Goal: Find specific page/section: Find specific page/section

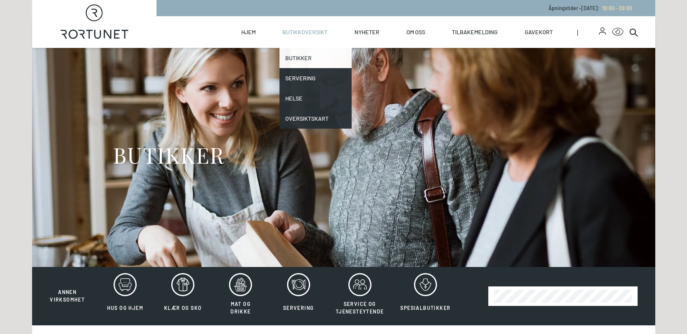
drag, startPoint x: 0, startPoint y: 0, endPoint x: 314, endPoint y: 56, distance: 318.5
click at [314, 56] on link "Butikker" at bounding box center [316, 58] width 72 height 20
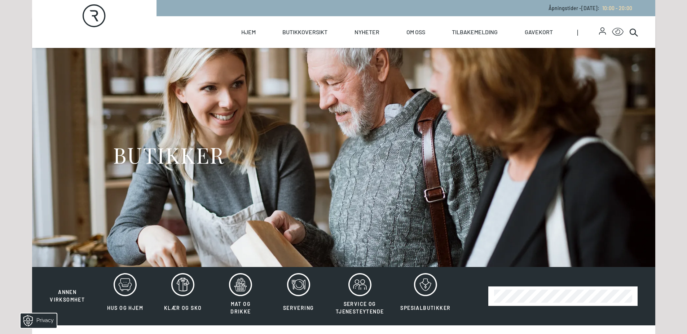
scroll to position [162, 0]
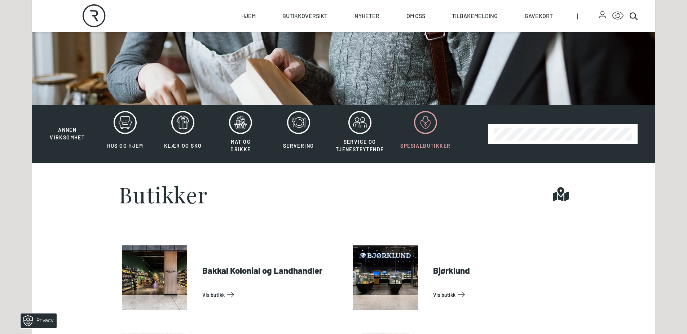
click at [431, 134] on button "Spesialbutikker" at bounding box center [425, 134] width 65 height 47
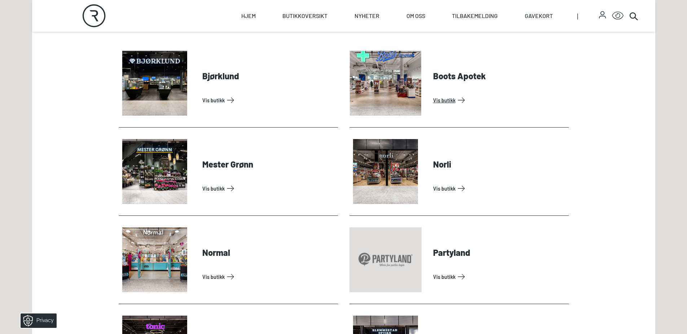
scroll to position [379, 0]
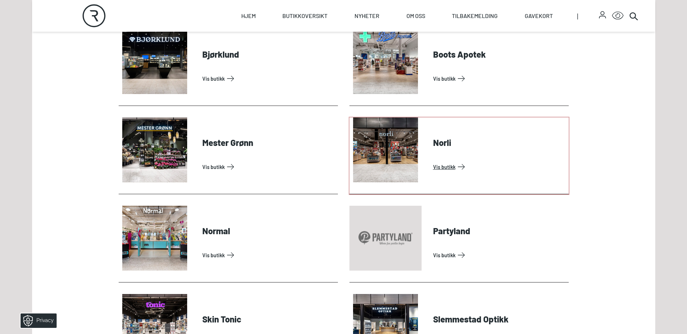
click at [451, 170] on link "Vis butikk" at bounding box center [499, 167] width 133 height 12
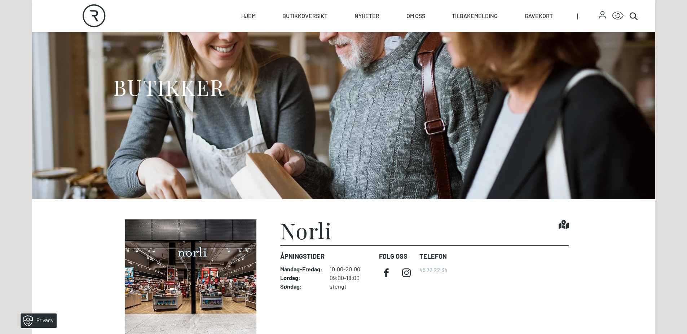
scroll to position [130, 0]
